Goal: Task Accomplishment & Management: Manage account settings

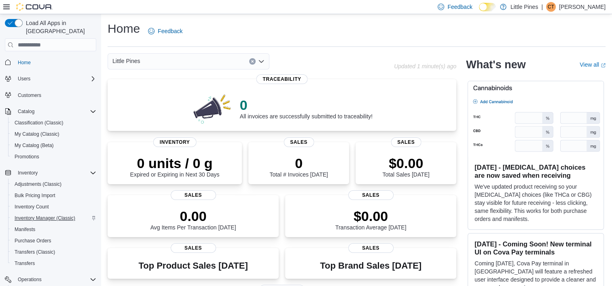
scroll to position [110, 0]
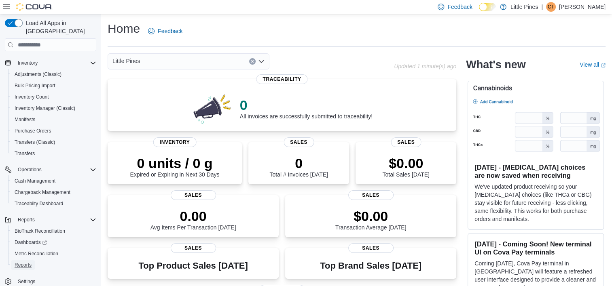
drag, startPoint x: 28, startPoint y: 255, endPoint x: 84, endPoint y: 262, distance: 56.6
click at [28, 262] on span "Reports" at bounding box center [23, 265] width 17 height 6
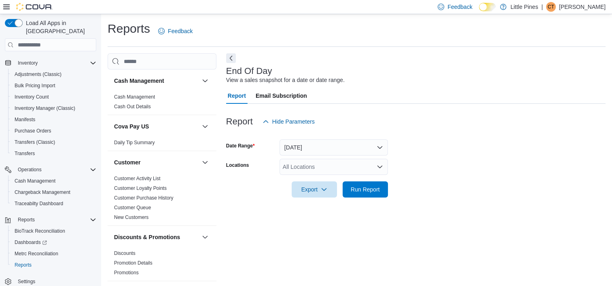
scroll to position [4, 0]
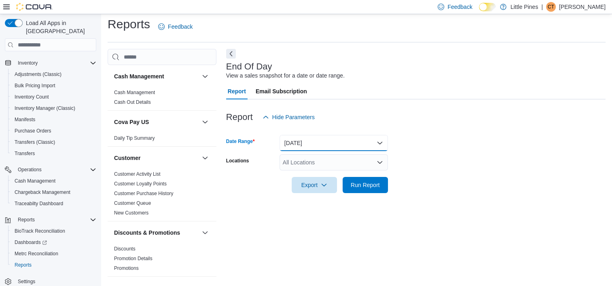
click at [380, 143] on button "[DATE]" at bounding box center [334, 143] width 108 height 16
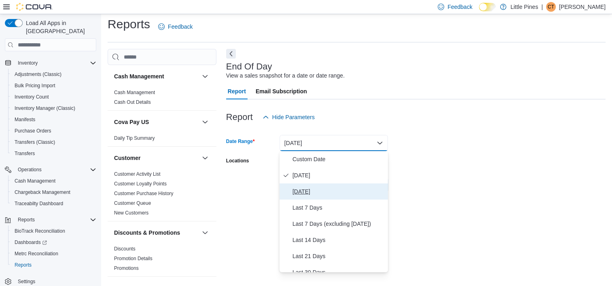
click at [336, 194] on span "[DATE]" at bounding box center [339, 192] width 92 height 10
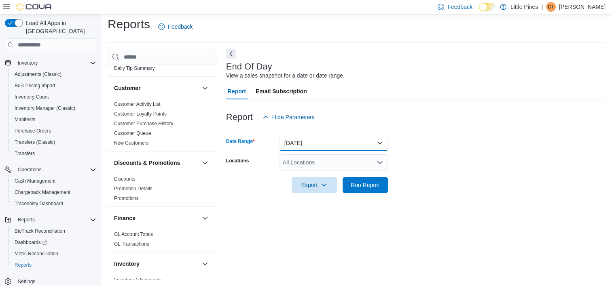
scroll to position [0, 0]
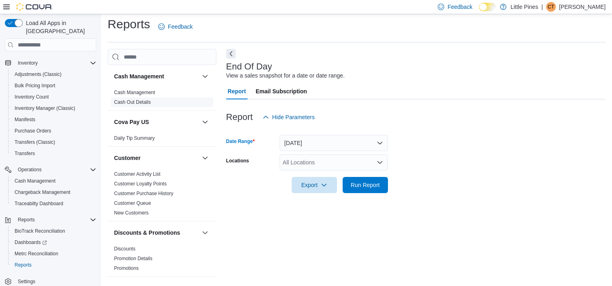
click at [141, 104] on link "Cash Out Details" at bounding box center [132, 103] width 37 height 6
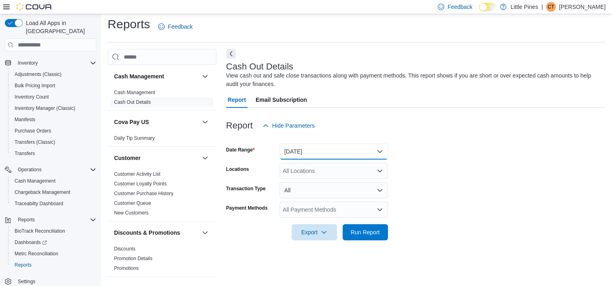
click at [341, 149] on button "Today" at bounding box center [334, 152] width 108 height 16
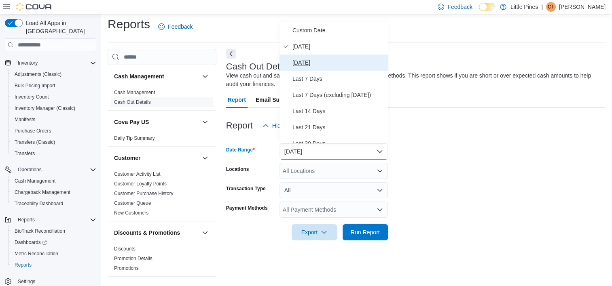
click at [322, 65] on span "Yesterday" at bounding box center [339, 63] width 92 height 10
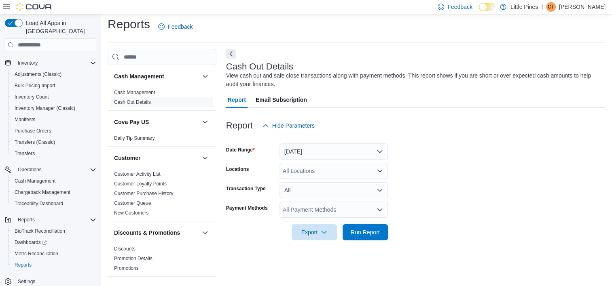
drag, startPoint x: 365, startPoint y: 231, endPoint x: 477, endPoint y: 241, distance: 113.3
click at [365, 231] on span "Run Report" at bounding box center [365, 233] width 29 height 8
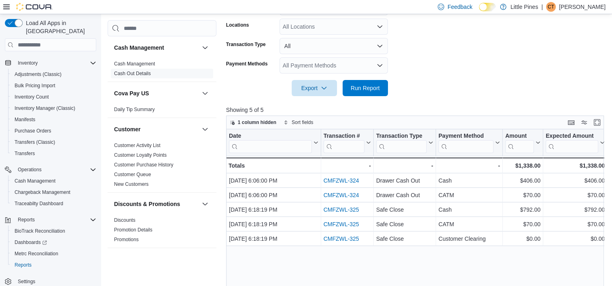
scroll to position [166, 0]
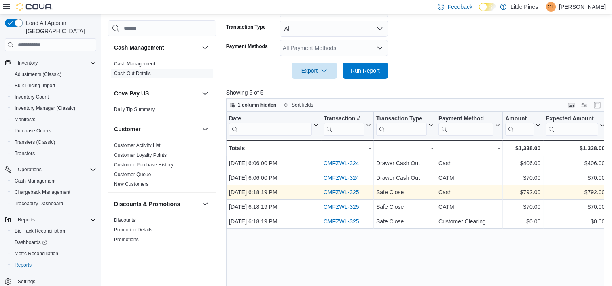
click at [346, 193] on link "CMFZWL-325" at bounding box center [341, 193] width 36 height 6
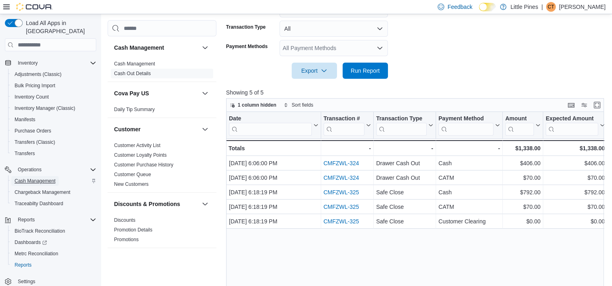
click at [24, 178] on span "Cash Management" at bounding box center [35, 181] width 41 height 6
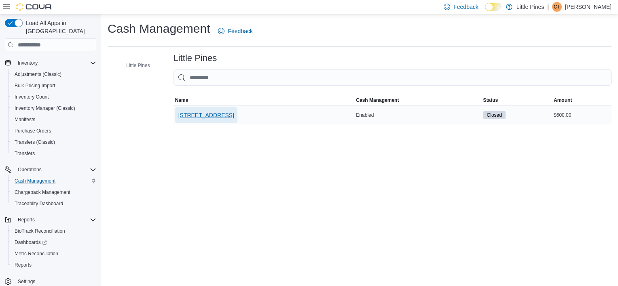
click at [223, 112] on span "[STREET_ADDRESS]" at bounding box center [206, 115] width 56 height 8
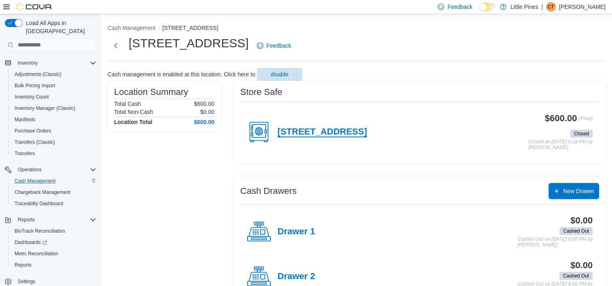
click at [354, 131] on h4 "[STREET_ADDRESS]" at bounding box center [322, 132] width 89 height 11
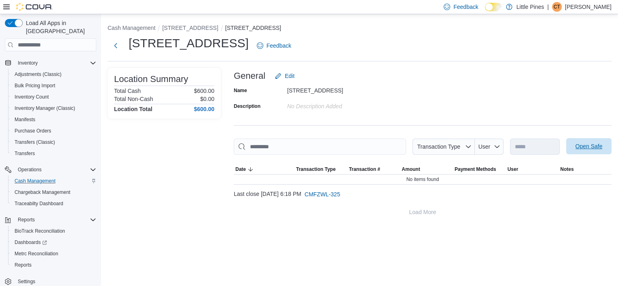
click at [575, 145] on span "Open Safe" at bounding box center [589, 146] width 36 height 16
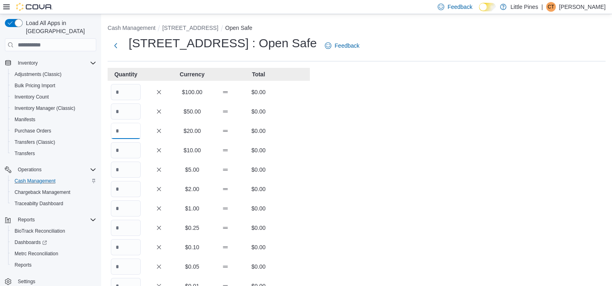
click at [123, 128] on input "Quantity" at bounding box center [126, 131] width 30 height 16
type input "**"
click at [123, 146] on input "Quantity" at bounding box center [126, 150] width 30 height 16
type input "**"
click at [126, 176] on input "Quantity" at bounding box center [126, 170] width 30 height 16
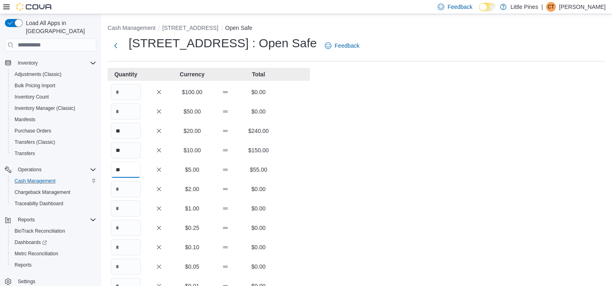
type input "**"
click at [132, 207] on input "Quantity" at bounding box center [126, 209] width 30 height 16
type input "***"
click at [125, 227] on input "Quantity" at bounding box center [126, 228] width 30 height 16
type input "**"
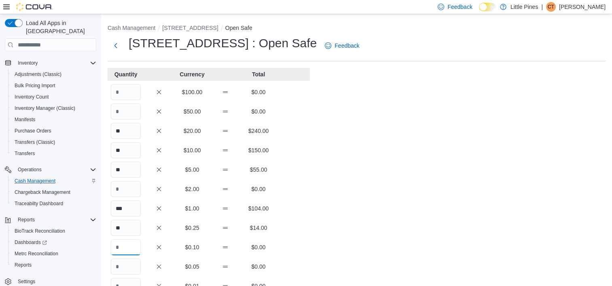
click at [135, 248] on input "Quantity" at bounding box center [126, 248] width 30 height 16
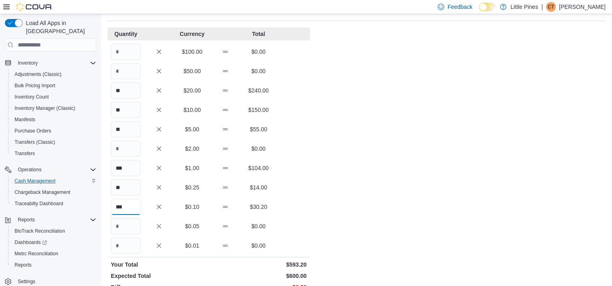
type input "***"
click at [130, 230] on input "Quantity" at bounding box center [126, 226] width 30 height 16
type input "***"
click at [376, 168] on div "Cash Management 585 Peace Pipe Rd #7 Open Safe 585 Peace Pipe Rd #7 : Open Safe…" at bounding box center [356, 185] width 511 height 422
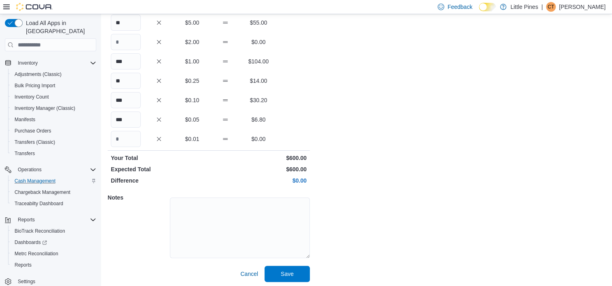
scroll to position [150, 0]
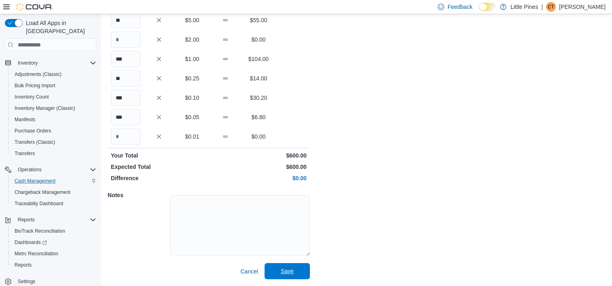
click at [301, 268] on span "Save" at bounding box center [287, 271] width 36 height 16
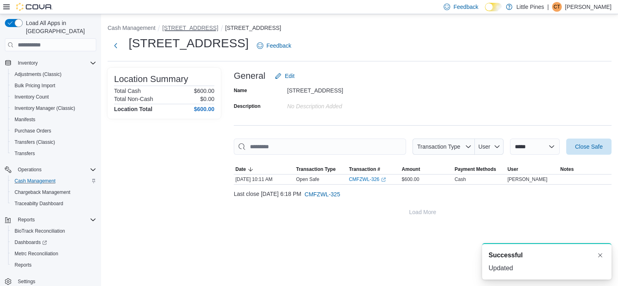
click at [212, 30] on button "[STREET_ADDRESS]" at bounding box center [190, 28] width 56 height 6
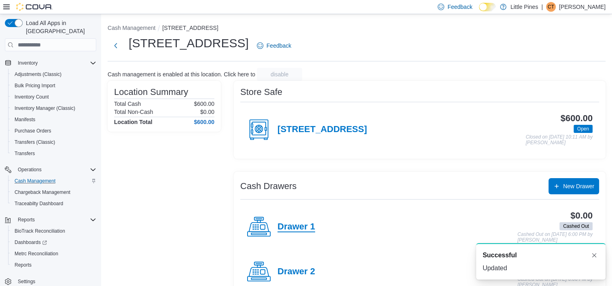
click at [295, 228] on h4 "Drawer 1" at bounding box center [297, 227] width 38 height 11
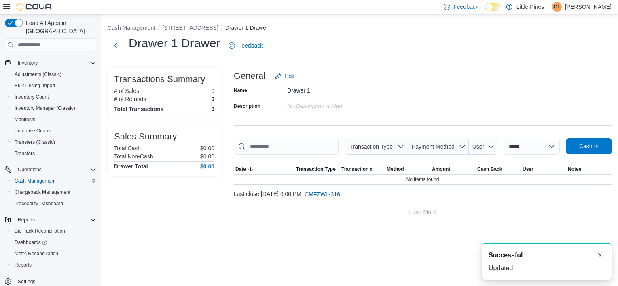
click at [591, 155] on span "Cash In" at bounding box center [589, 146] width 36 height 16
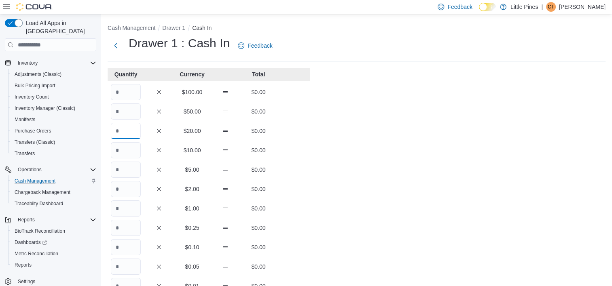
click at [128, 131] on input "Quantity" at bounding box center [126, 131] width 30 height 16
type input "*"
click at [129, 151] on input "Quantity" at bounding box center [126, 150] width 30 height 16
type input "*"
click at [130, 174] on input "Quantity" at bounding box center [126, 170] width 30 height 16
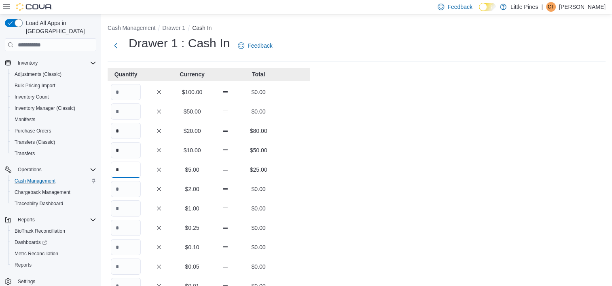
type input "*"
click at [132, 209] on input "Quantity" at bounding box center [126, 209] width 30 height 16
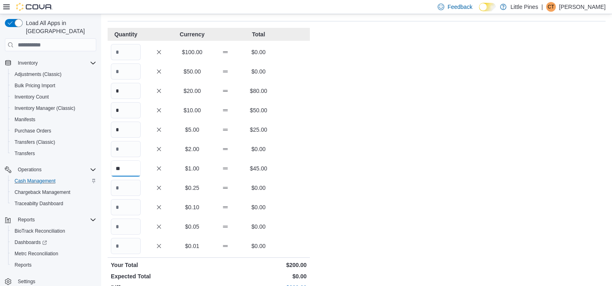
scroll to position [40, 0]
type input "**"
click at [128, 187] on input "Quantity" at bounding box center [126, 188] width 30 height 16
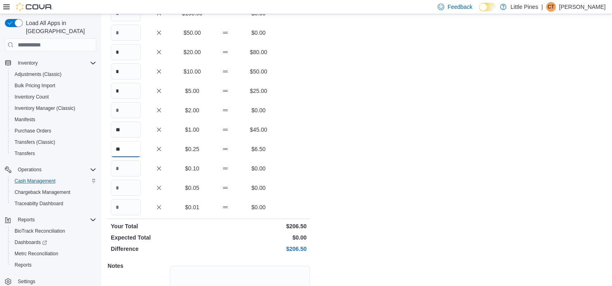
scroll to position [81, 0]
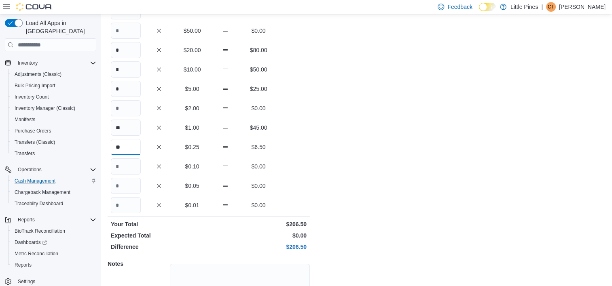
type input "**"
click at [133, 168] on input "Quantity" at bounding box center [126, 167] width 30 height 16
type input "**"
click at [129, 184] on input "Quantity" at bounding box center [126, 186] width 30 height 16
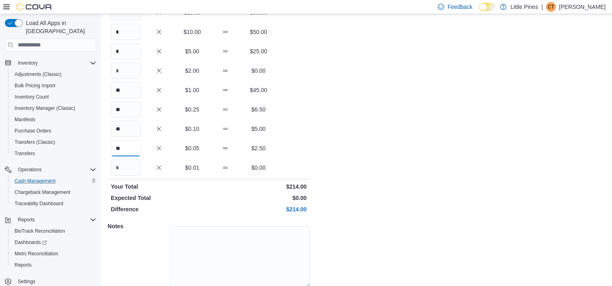
scroll to position [150, 0]
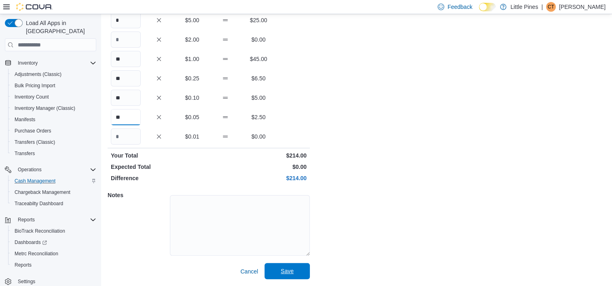
type input "**"
click at [294, 265] on span "Save" at bounding box center [287, 271] width 36 height 16
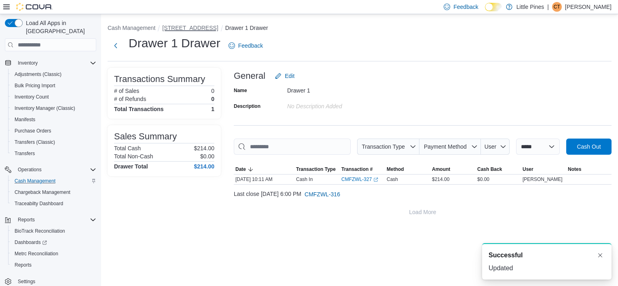
drag, startPoint x: 194, startPoint y: 28, endPoint x: 214, endPoint y: 31, distance: 19.6
click at [194, 28] on button "[STREET_ADDRESS]" at bounding box center [190, 28] width 56 height 6
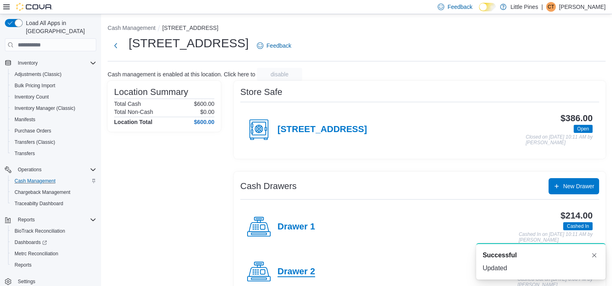
click at [299, 269] on h4 "Drawer 2" at bounding box center [297, 272] width 38 height 11
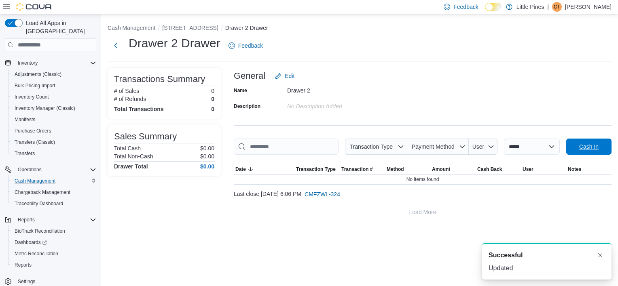
click at [587, 151] on span "Cash In" at bounding box center [589, 147] width 36 height 16
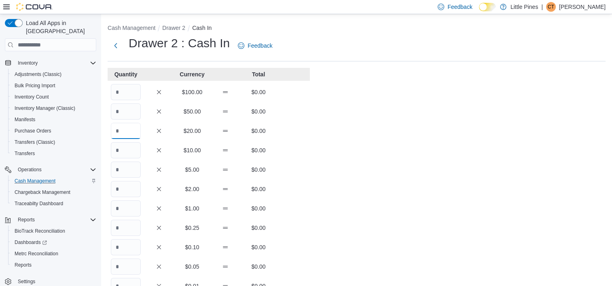
click at [128, 136] on input "Quantity" at bounding box center [126, 131] width 30 height 16
type input "*"
click at [126, 151] on input "Quantity" at bounding box center [126, 150] width 30 height 16
type input "*"
click at [137, 168] on input "Quantity" at bounding box center [126, 170] width 30 height 16
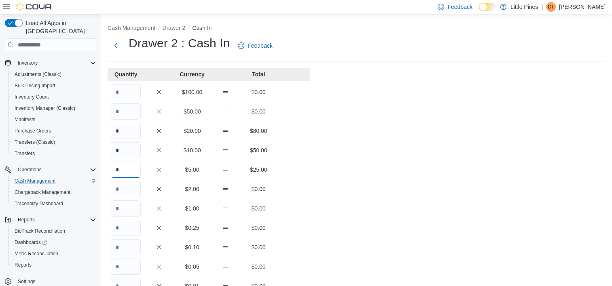
type input "*"
click at [138, 212] on input "Quantity" at bounding box center [126, 209] width 30 height 16
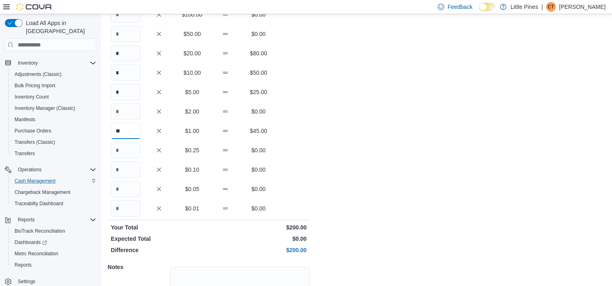
scroll to position [81, 0]
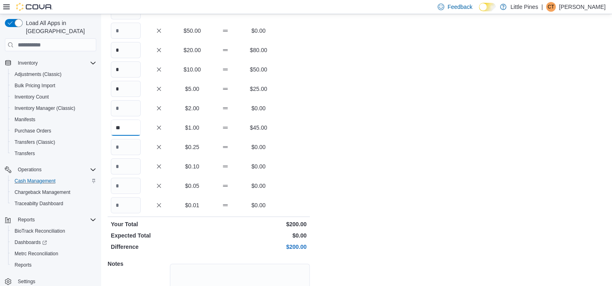
type input "**"
click at [124, 151] on input "Quantity" at bounding box center [126, 147] width 30 height 16
type input "**"
click at [132, 168] on input "Quantity" at bounding box center [126, 167] width 30 height 16
type input "**"
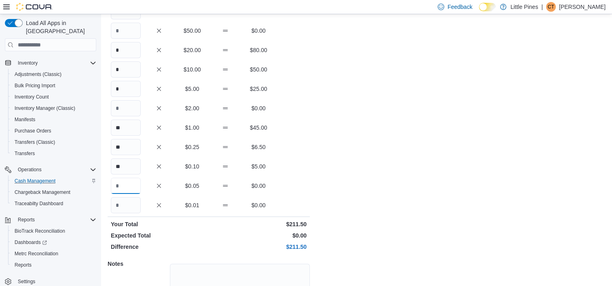
click at [126, 184] on input "Quantity" at bounding box center [126, 186] width 30 height 16
type input "**"
click at [361, 178] on div "Cash Management Drawer 2 Cash In Drawer 2 : Cash In Feedback Quantity Currency …" at bounding box center [356, 144] width 511 height 422
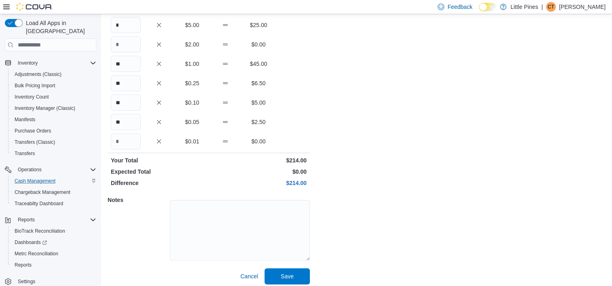
scroll to position [150, 0]
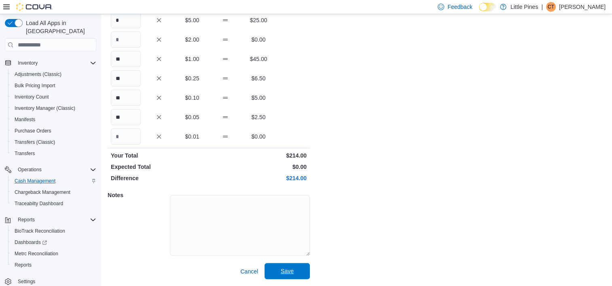
click at [292, 270] on span "Save" at bounding box center [287, 271] width 13 height 8
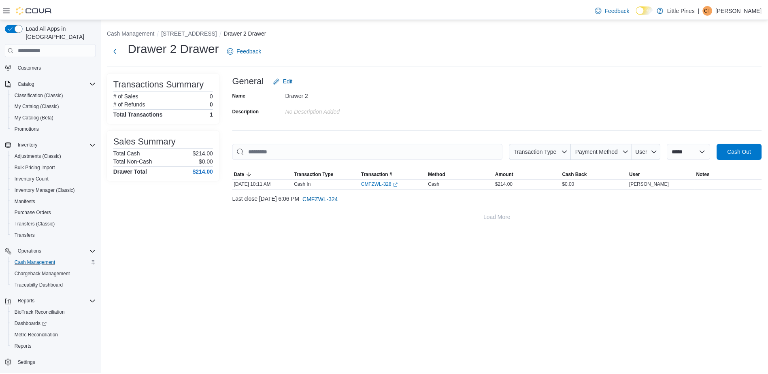
scroll to position [15, 0]
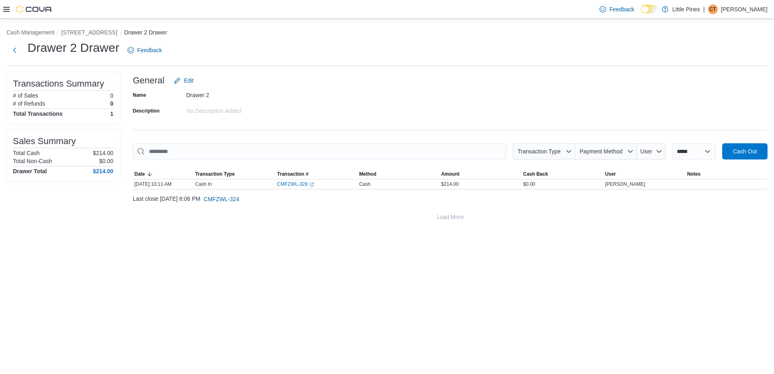
click at [2, 11] on div "Feedback Dark Mode Little Pines | CT Candace Thompson" at bounding box center [387, 9] width 774 height 19
click at [9, 7] on icon at bounding box center [6, 9] width 6 height 5
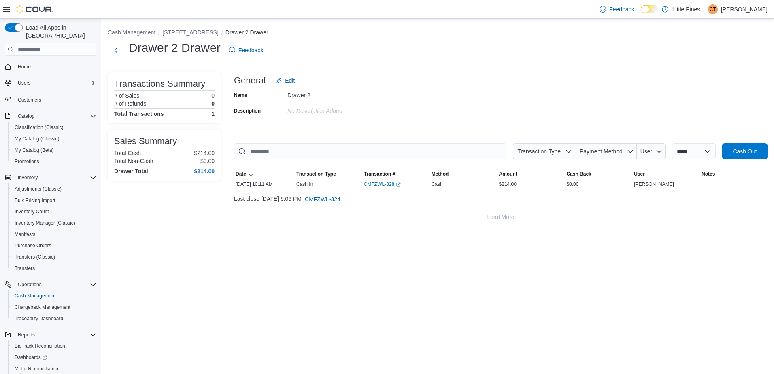
click at [35, 62] on span "Home" at bounding box center [56, 67] width 82 height 10
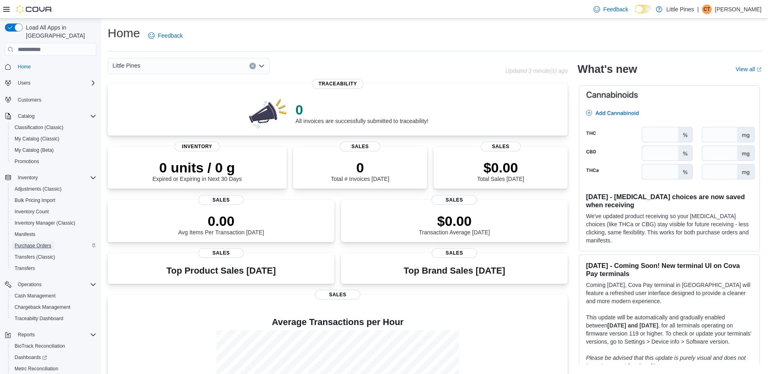
click at [42, 242] on span "Purchase Orders" at bounding box center [33, 245] width 37 height 6
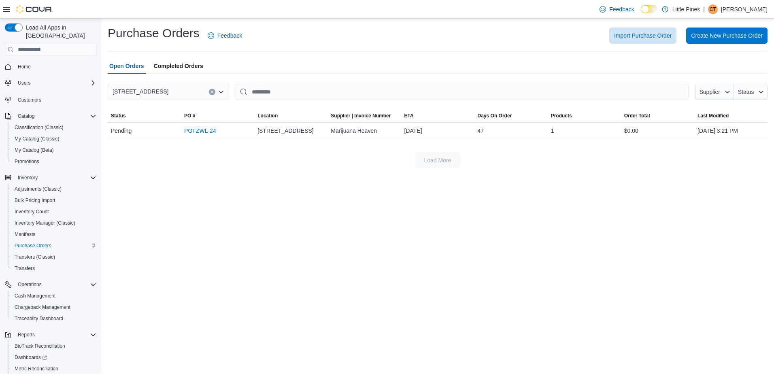
click at [172, 68] on span "Completed Orders" at bounding box center [178, 66] width 49 height 16
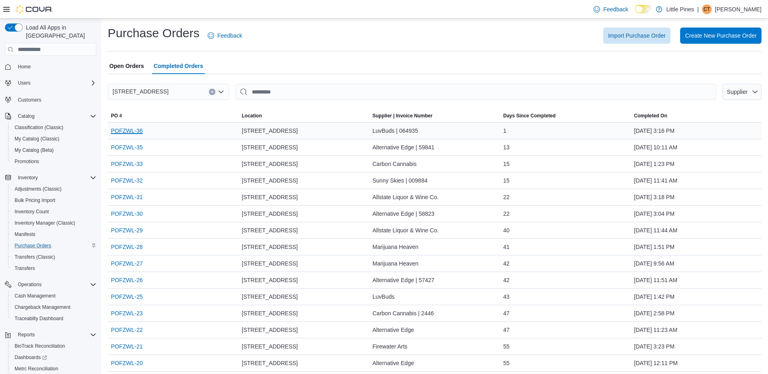
click at [123, 128] on link "POFZWL-36" at bounding box center [127, 131] width 32 height 10
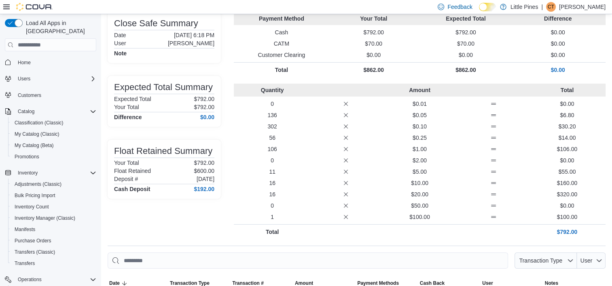
scroll to position [105, 0]
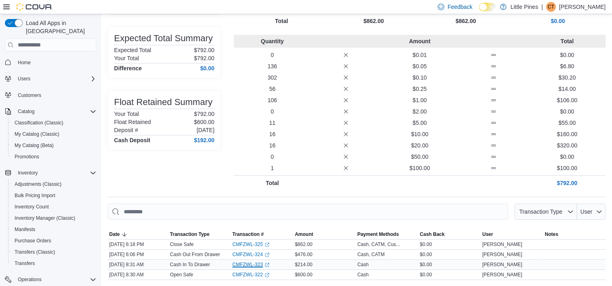
click at [254, 266] on link "CMFZWL-323 (opens in a new tab or window)" at bounding box center [250, 265] width 37 height 6
click at [248, 245] on link "CMFZWL-325 (opens in a new tab or window)" at bounding box center [250, 245] width 37 height 6
click at [261, 255] on link "CMFZWL-324 (opens in a new tab or window)" at bounding box center [250, 255] width 37 height 6
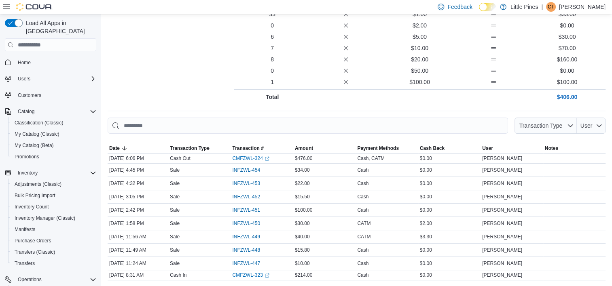
scroll to position [18, 0]
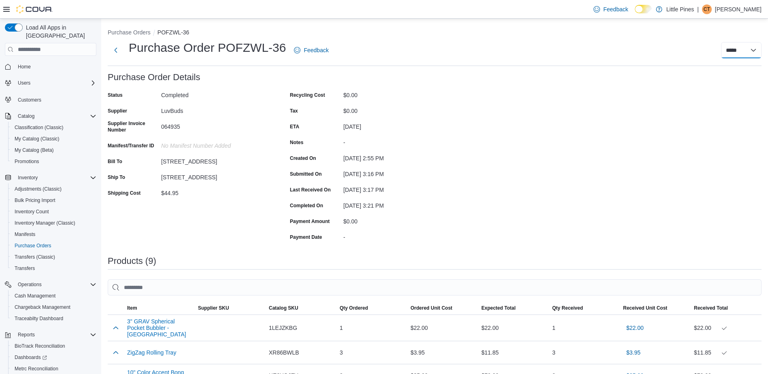
click at [749, 47] on select "**********" at bounding box center [741, 50] width 40 height 16
click at [554, 163] on div "Purchase Order: POFZWL-36 Feedback Purchase Order Details Status Completed Supp…" at bounding box center [434, 355] width 653 height 566
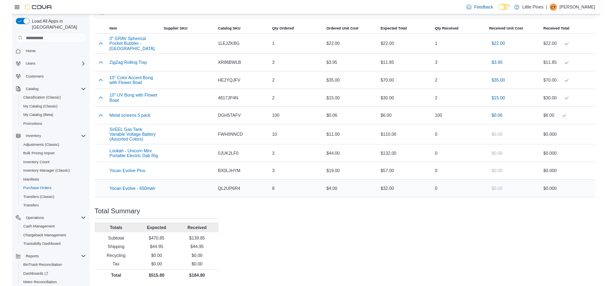
scroll to position [270, 0]
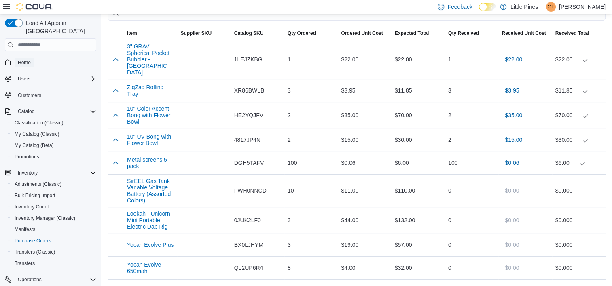
drag, startPoint x: 19, startPoint y: 51, endPoint x: 122, endPoint y: 77, distance: 106.2
click at [19, 58] on span "Home" at bounding box center [24, 63] width 13 height 10
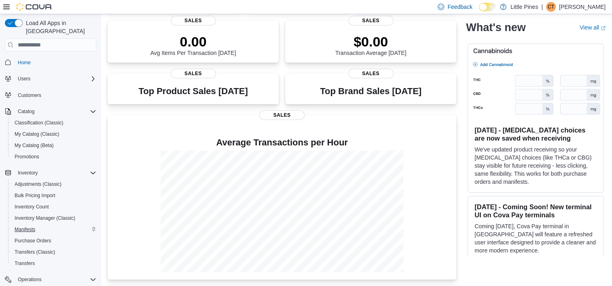
scroll to position [110, 0]
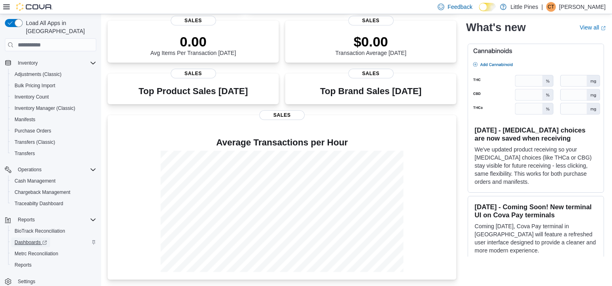
click at [28, 240] on span "Dashboards" at bounding box center [31, 243] width 32 height 6
drag, startPoint x: 40, startPoint y: 123, endPoint x: 74, endPoint y: 133, distance: 34.8
click at [40, 128] on span "Purchase Orders" at bounding box center [33, 131] width 37 height 6
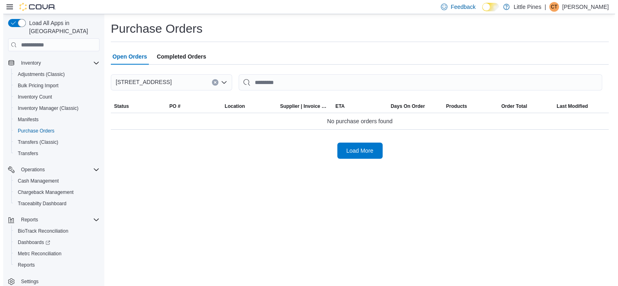
scroll to position [110, 0]
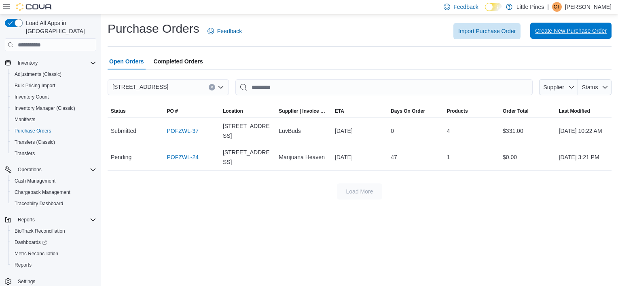
click at [565, 34] on span "Create New Purchase Order" at bounding box center [571, 31] width 72 height 8
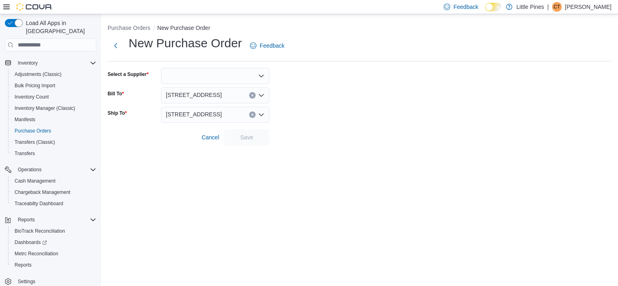
click at [184, 77] on div at bounding box center [215, 76] width 108 height 16
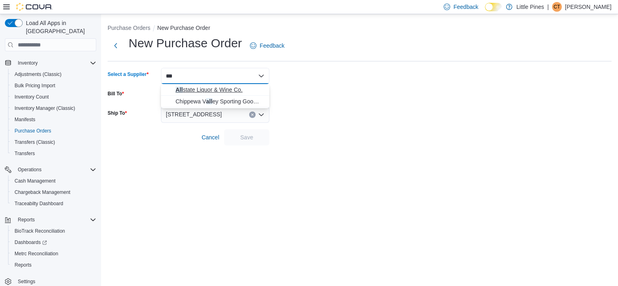
type input "***"
click at [201, 92] on span "All state Liquor & Wine Co." at bounding box center [220, 90] width 89 height 8
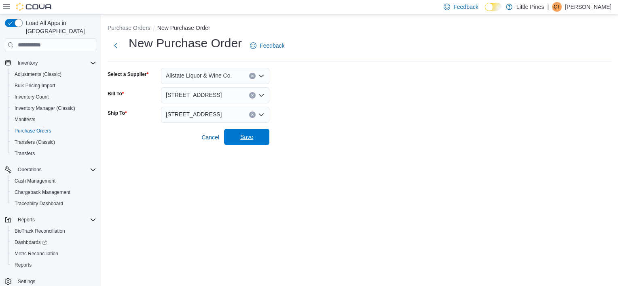
click at [259, 133] on span "Save" at bounding box center [247, 137] width 36 height 16
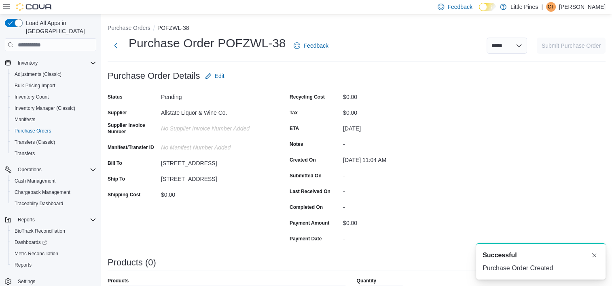
scroll to position [162, 0]
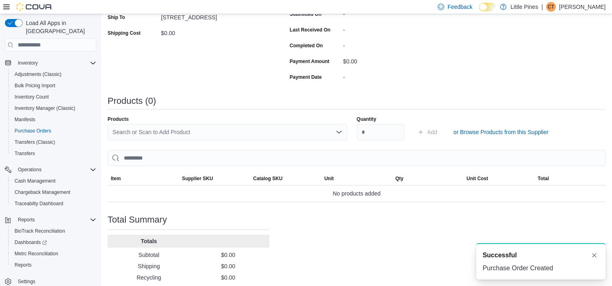
click at [284, 134] on div "Search or Scan to Add Product" at bounding box center [228, 132] width 240 height 16
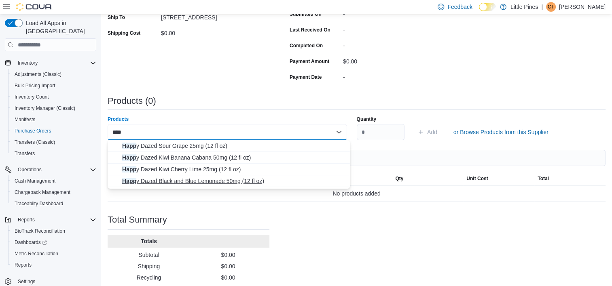
type input "****"
click at [207, 182] on span "Happ y Dazed Black and Blue Lemonade 50mg (12 fl oz)" at bounding box center [233, 181] width 223 height 8
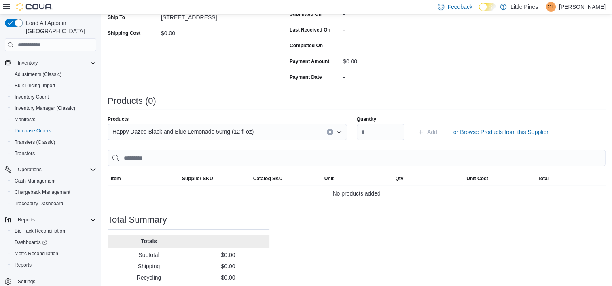
click at [241, 91] on div "Purchase Order: POFZWL-38 Feedback Purchase Order Details Edit Status Pending S…" at bounding box center [357, 108] width 498 height 405
click at [381, 134] on input "Quantity" at bounding box center [381, 132] width 48 height 16
type input "**"
click at [435, 132] on span "Add" at bounding box center [432, 132] width 10 height 8
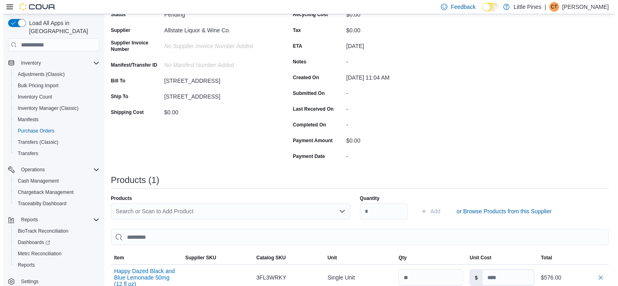
scroll to position [0, 0]
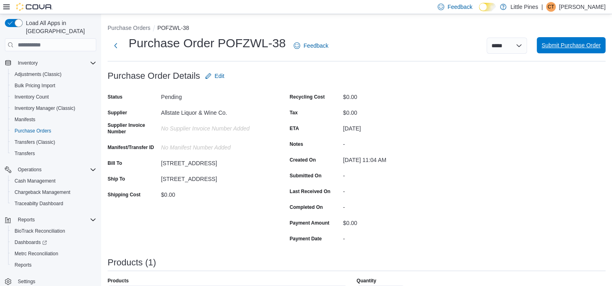
click at [588, 41] on span "Submit Purchase Order" at bounding box center [571, 45] width 59 height 16
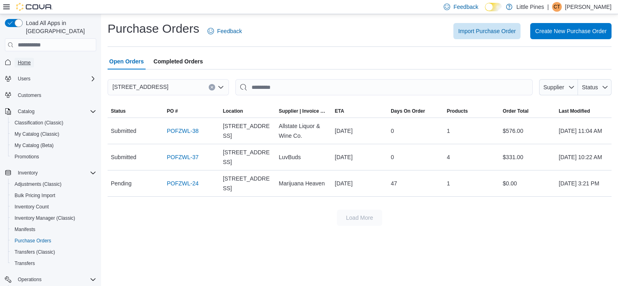
click at [32, 58] on link "Home" at bounding box center [24, 63] width 19 height 10
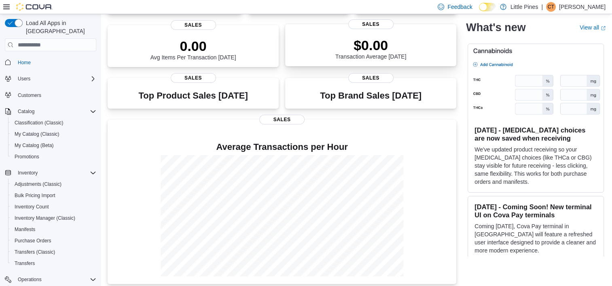
scroll to position [175, 0]
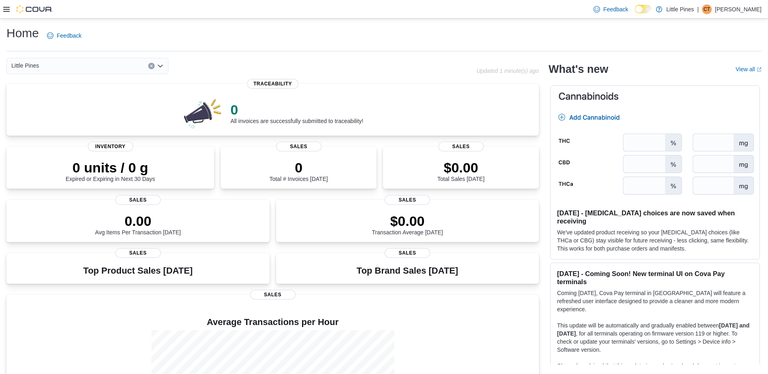
click at [9, 10] on icon at bounding box center [6, 9] width 6 height 6
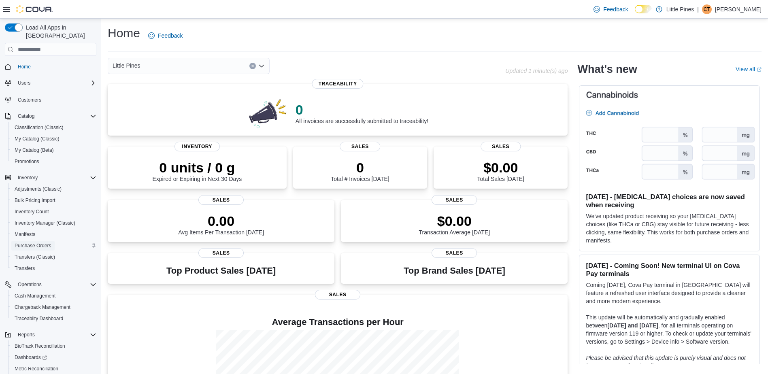
click at [43, 242] on span "Purchase Orders" at bounding box center [33, 245] width 37 height 6
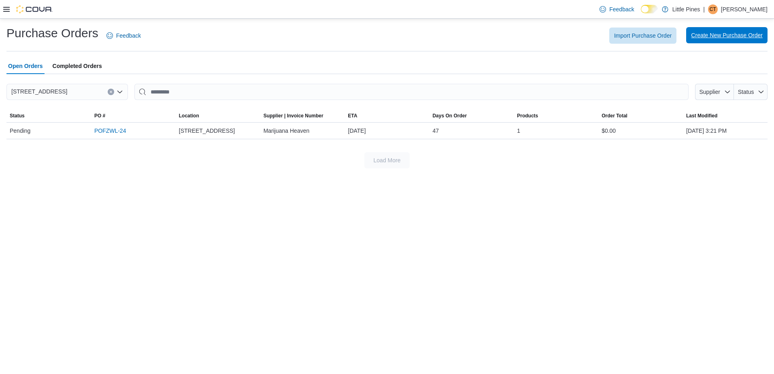
click at [704, 34] on span "Create New Purchase Order" at bounding box center [727, 35] width 72 height 8
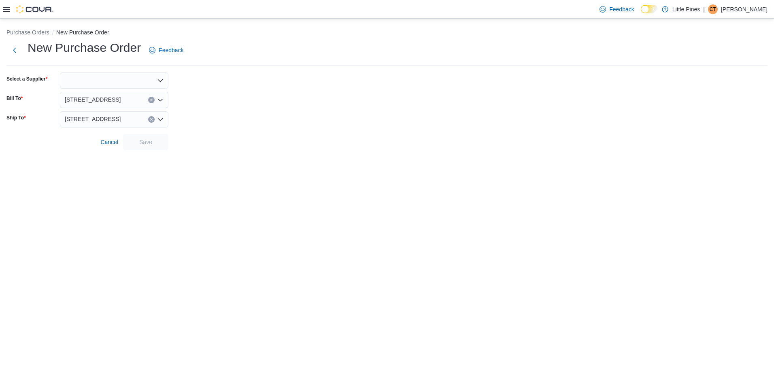
click at [108, 84] on div at bounding box center [114, 80] width 108 height 16
type input "***"
click at [100, 96] on span "Luv Buds" at bounding box center [118, 94] width 89 height 8
click at [162, 143] on span "Save" at bounding box center [146, 142] width 36 height 16
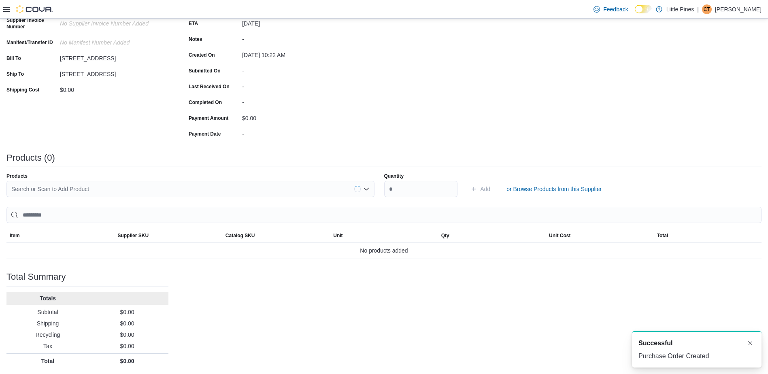
scroll to position [110, 0]
click at [172, 187] on div "Search or Scan to Add Product" at bounding box center [190, 188] width 368 height 16
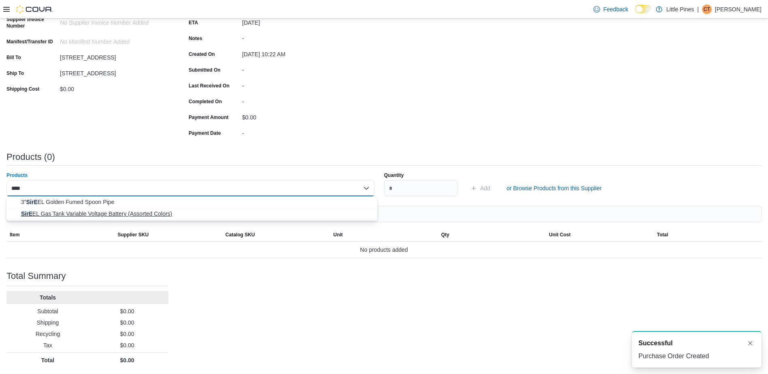
type input "****"
drag, startPoint x: 146, startPoint y: 212, endPoint x: 162, endPoint y: 212, distance: 15.8
click at [146, 212] on span "SirE EL Gas Tank Variable Voltage Battery (Assorted Colors)" at bounding box center [196, 214] width 351 height 8
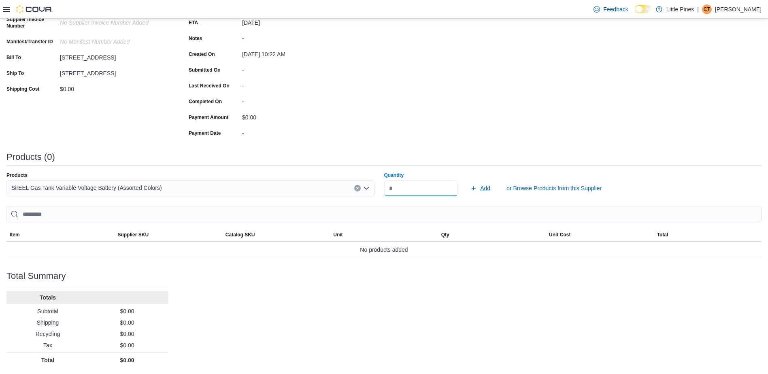
type input "**"
click at [489, 191] on span "Add" at bounding box center [485, 188] width 10 height 8
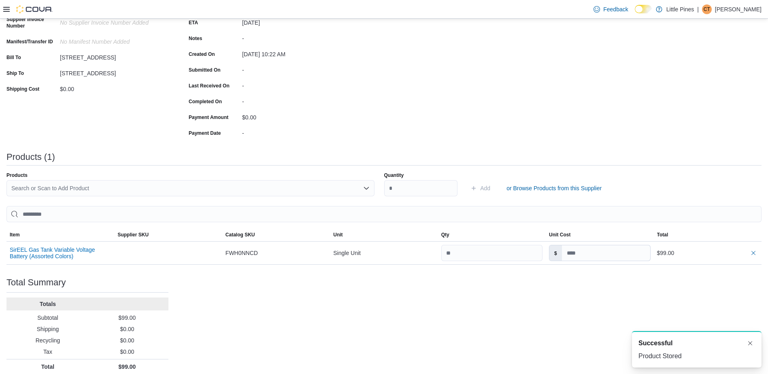
scroll to position [0, 0]
drag, startPoint x: 583, startPoint y: 254, endPoint x: 549, endPoint y: 253, distance: 33.6
click at [549, 253] on div "$" at bounding box center [599, 253] width 108 height 23
type input "**"
click at [652, 284] on div "Purchase Order: POFZWL-37 Feedback Purchase Order Details Edit Status Pending S…" at bounding box center [383, 168] width 755 height 412
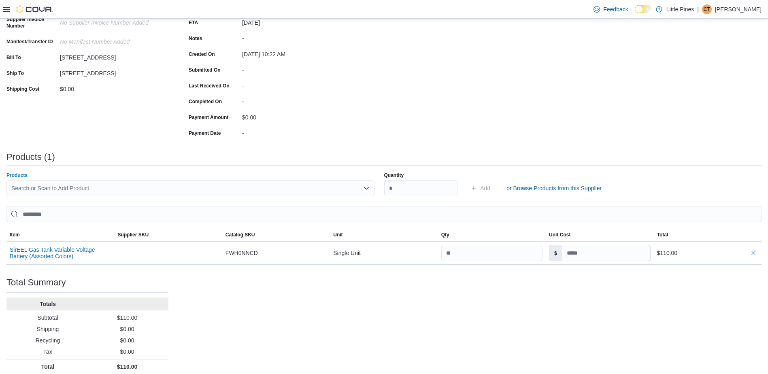
click at [142, 185] on div "Search or Scan to Add Product" at bounding box center [190, 188] width 368 height 16
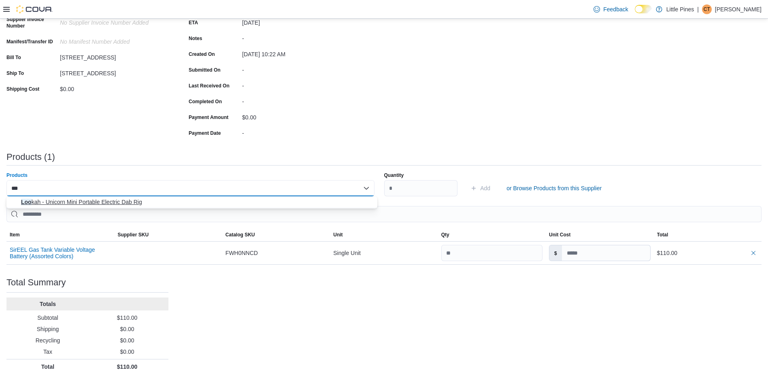
type input "***"
click at [116, 203] on span "Loo kah - Unicorn Mini Portable Electric Dab Rig" at bounding box center [196, 202] width 351 height 8
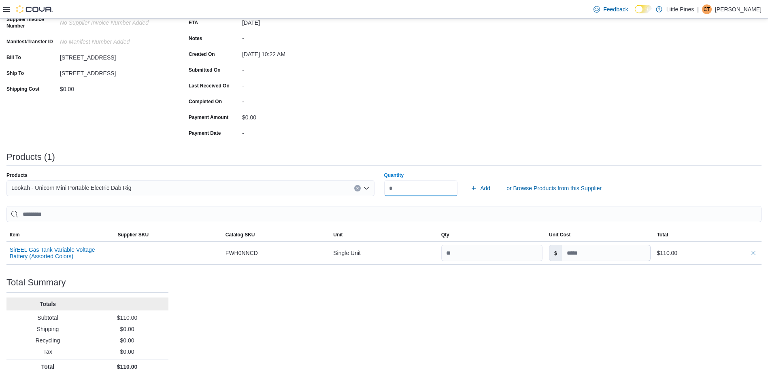
type input "*"
click at [489, 187] on span "Add" at bounding box center [485, 188] width 10 height 8
type input "**"
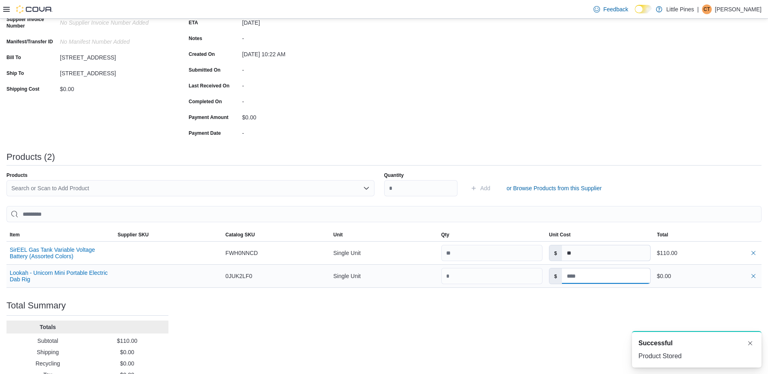
click at [571, 275] on input at bounding box center [606, 275] width 88 height 15
type input "**"
click at [631, 309] on div "Purchase Order: POFZWL-37 Feedback Purchase Order Details Edit Status Pending S…" at bounding box center [383, 179] width 755 height 435
click at [124, 189] on div "Search or Scan to Add Product" at bounding box center [190, 188] width 368 height 16
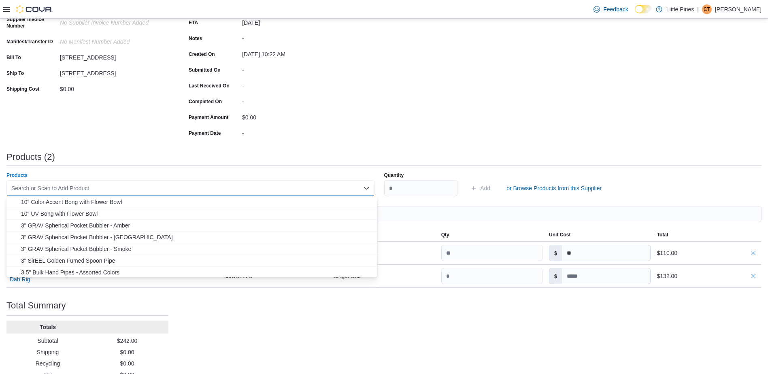
type input "**"
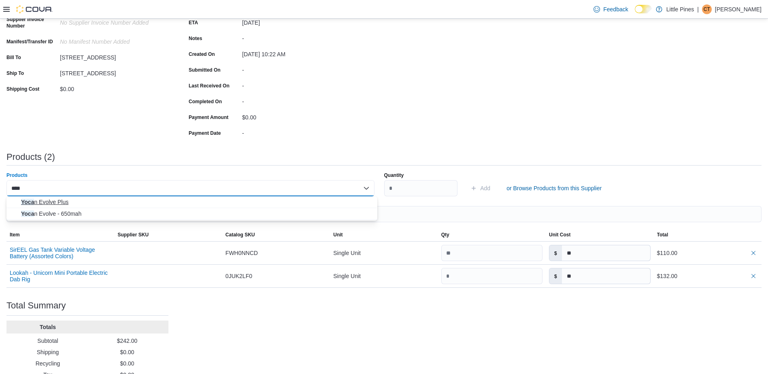
type input "****"
click at [102, 203] on span "Yoca n Evolve Plus" at bounding box center [196, 202] width 351 height 8
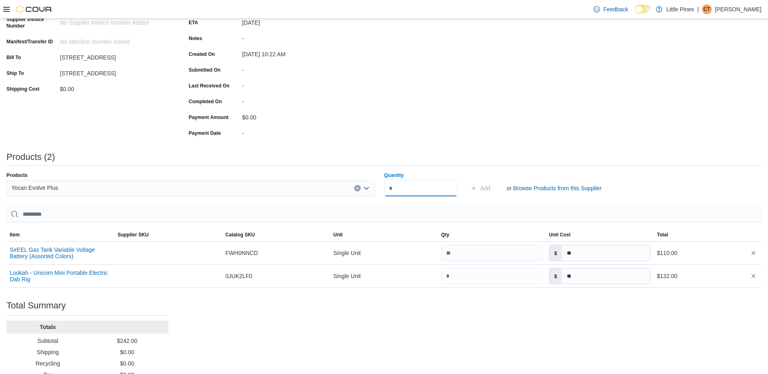
click at [417, 184] on input "Quantity" at bounding box center [421, 188] width 74 height 16
type input "*"
click at [486, 192] on span "Add" at bounding box center [485, 188] width 10 height 8
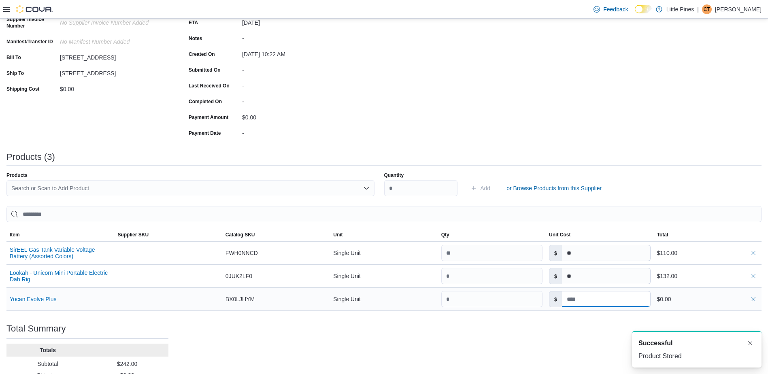
click at [584, 301] on input at bounding box center [606, 298] width 88 height 15
type input "**"
click at [574, 331] on div "Purchase Order: POFZWL-37 Feedback Purchase Order Details Edit Status Pending S…" at bounding box center [383, 191] width 755 height 458
click at [103, 187] on div "Search or Scan to Add Product" at bounding box center [190, 188] width 368 height 16
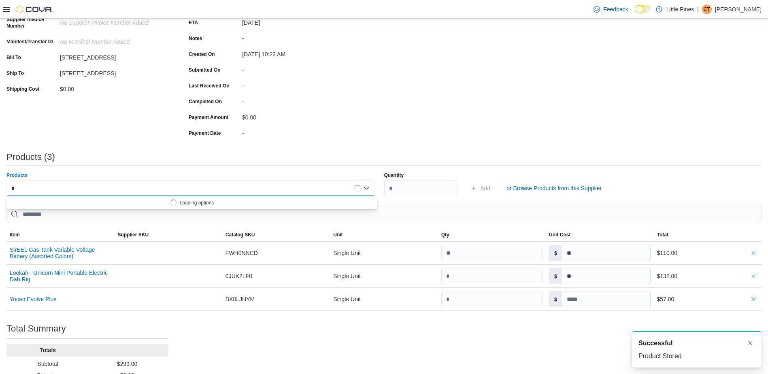
type input "**"
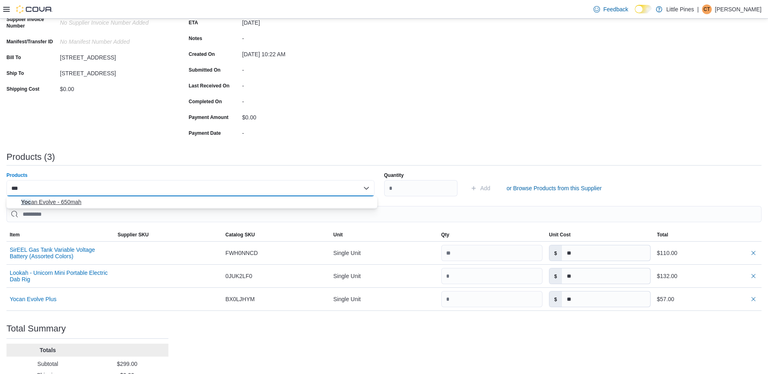
type input "***"
click at [64, 207] on button "Yoc an Evolve - 650mah" at bounding box center [191, 202] width 371 height 12
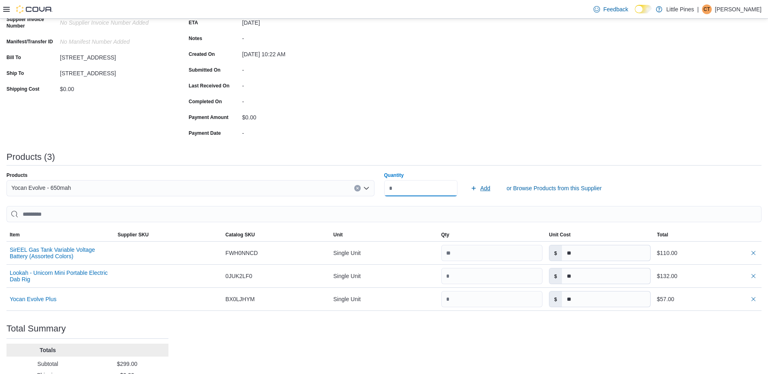
type input "*"
click at [481, 186] on span "Add" at bounding box center [480, 188] width 20 height 16
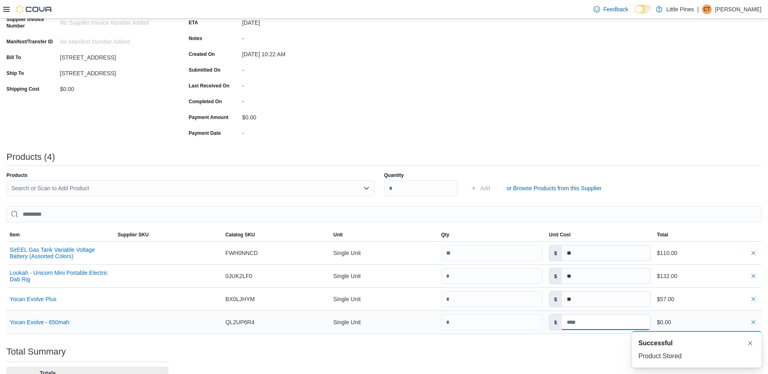
click at [592, 325] on input at bounding box center [606, 321] width 88 height 15
type input "*"
click at [573, 347] on div "Purchase Order: POFZWL-37 Feedback Purchase Order Details Edit Status Pending S…" at bounding box center [383, 202] width 755 height 481
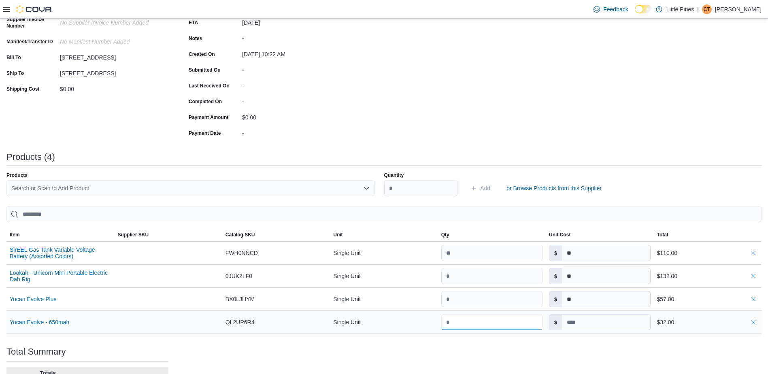
drag, startPoint x: 459, startPoint y: 322, endPoint x: 431, endPoint y: 322, distance: 28.7
click at [431, 322] on tr "Yocan Evolve - 650mah Supplier SKU Catalog SKU QL2UP6R4 Unit Single Unit Qty Un…" at bounding box center [383, 322] width 755 height 23
click at [457, 322] on input "number" at bounding box center [491, 322] width 101 height 16
type input "*"
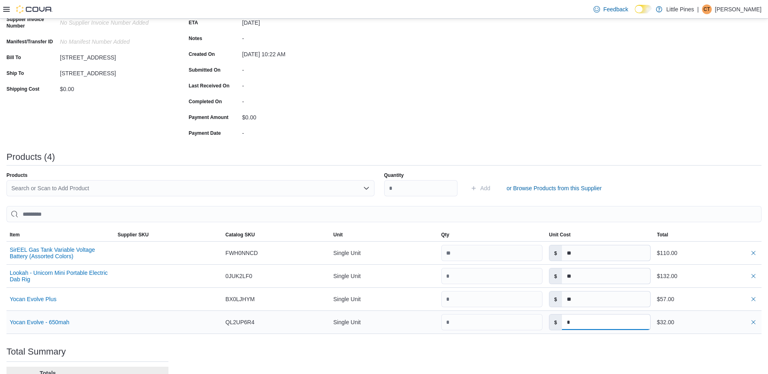
click at [611, 318] on input "*" at bounding box center [606, 321] width 88 height 15
type input "*"
click at [615, 357] on div "Purchase Order: POFZWL-37 Feedback Purchase Order Details Edit Status Pending S…" at bounding box center [383, 202] width 755 height 481
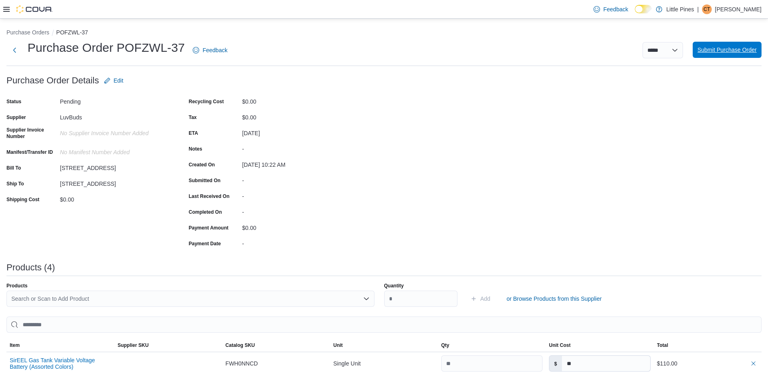
click at [736, 53] on span "Submit Purchase Order" at bounding box center [726, 50] width 59 height 8
type input "*"
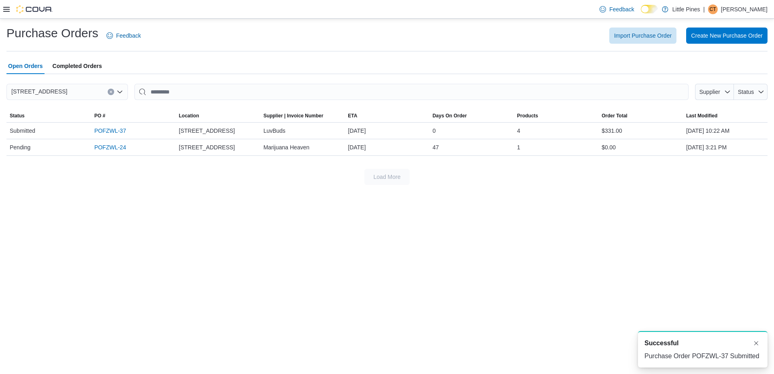
click at [6, 14] on div at bounding box center [27, 9] width 49 height 18
click at [7, 7] on icon at bounding box center [6, 9] width 6 height 5
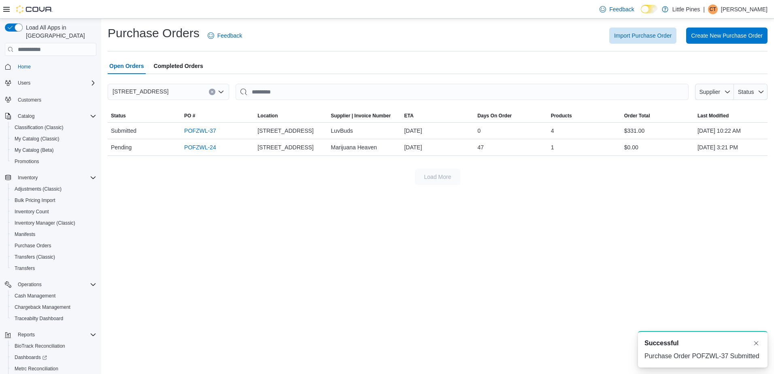
click at [39, 62] on span "Home" at bounding box center [56, 67] width 82 height 10
